Goal: Information Seeking & Learning: Learn about a topic

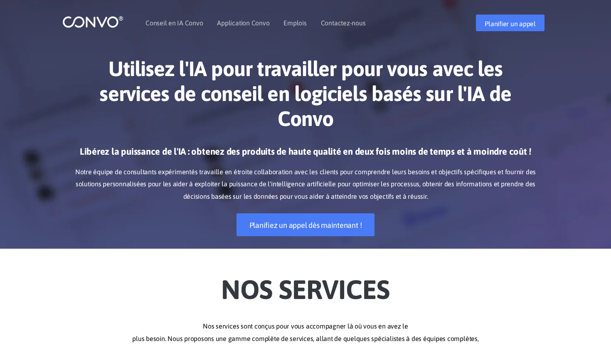
click at [509, 89] on font "Utilisez l'IA pour travailler pour vous avec les services de conseil en logicie…" at bounding box center [305, 94] width 412 height 74
click at [295, 24] on font "Emplois" at bounding box center [295, 22] width 23 height 7
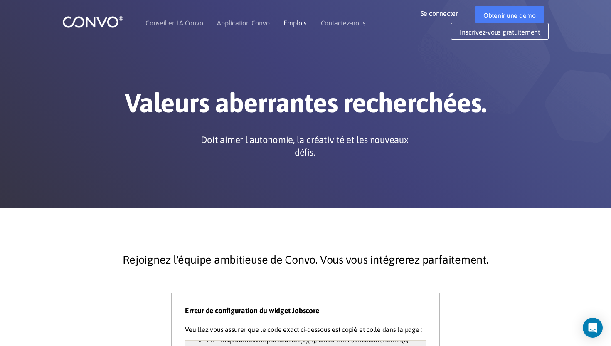
click at [297, 21] on font "Emplois" at bounding box center [295, 22] width 23 height 7
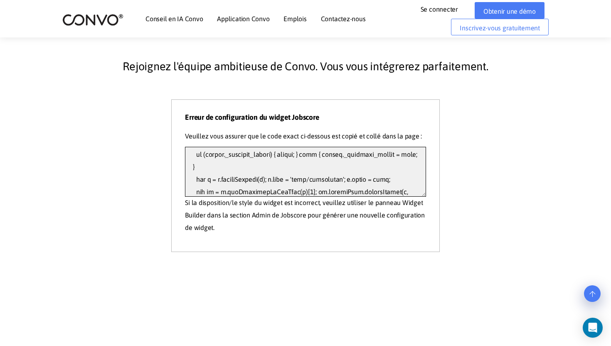
scroll to position [274, 0]
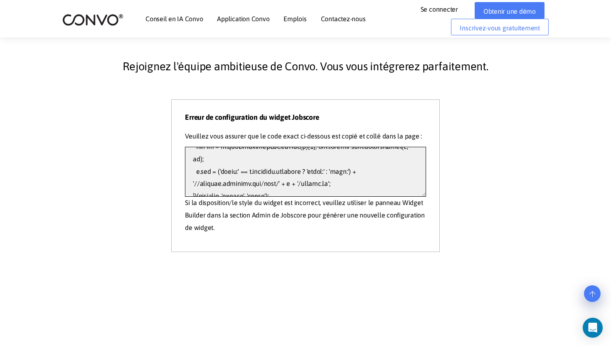
drag, startPoint x: 194, startPoint y: 161, endPoint x: 278, endPoint y: 195, distance: 90.5
click at [278, 195] on textarea at bounding box center [305, 172] width 241 height 50
